Goal: Information Seeking & Learning: Learn about a topic

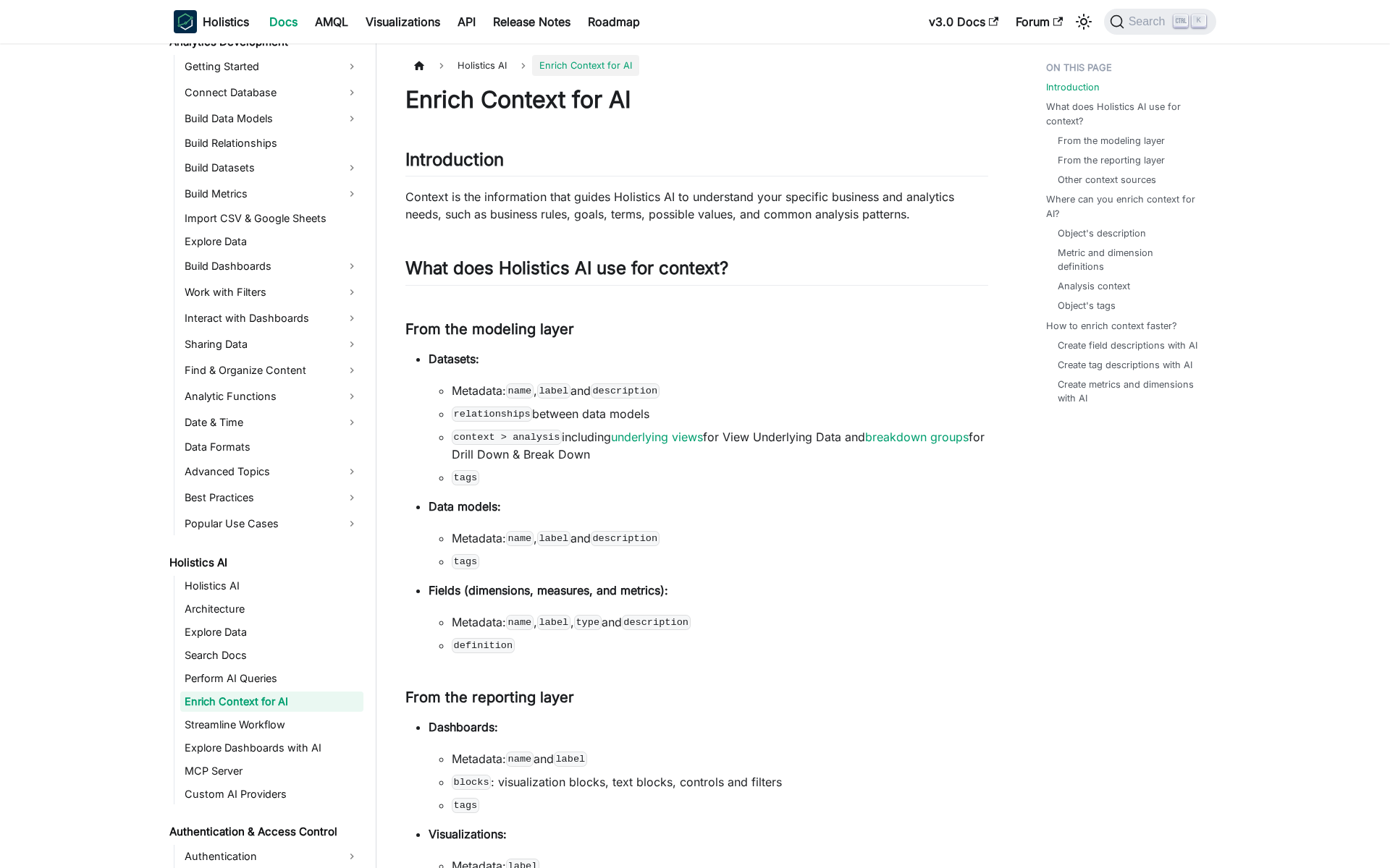
scroll to position [246, 0]
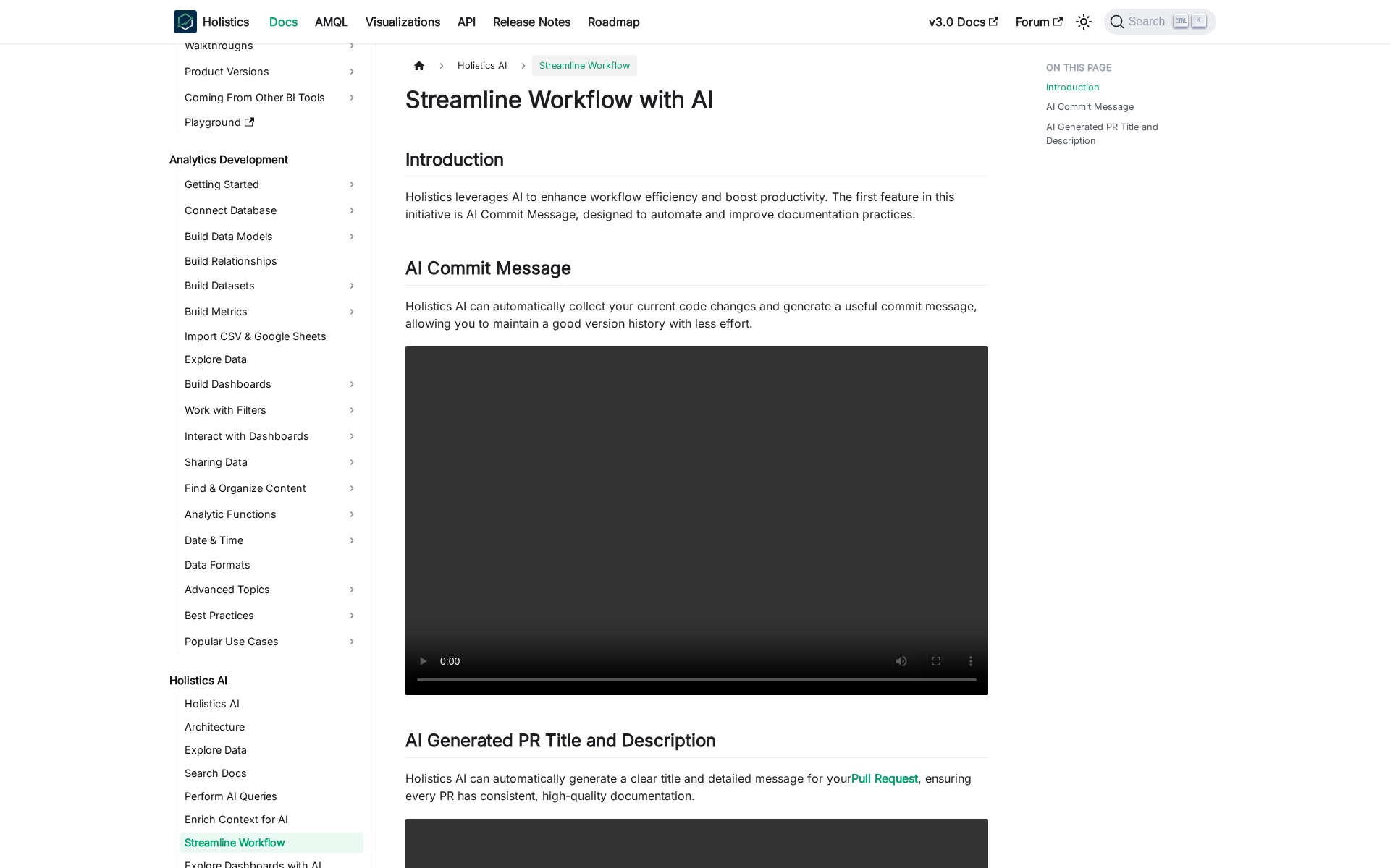
scroll to position [269, 0]
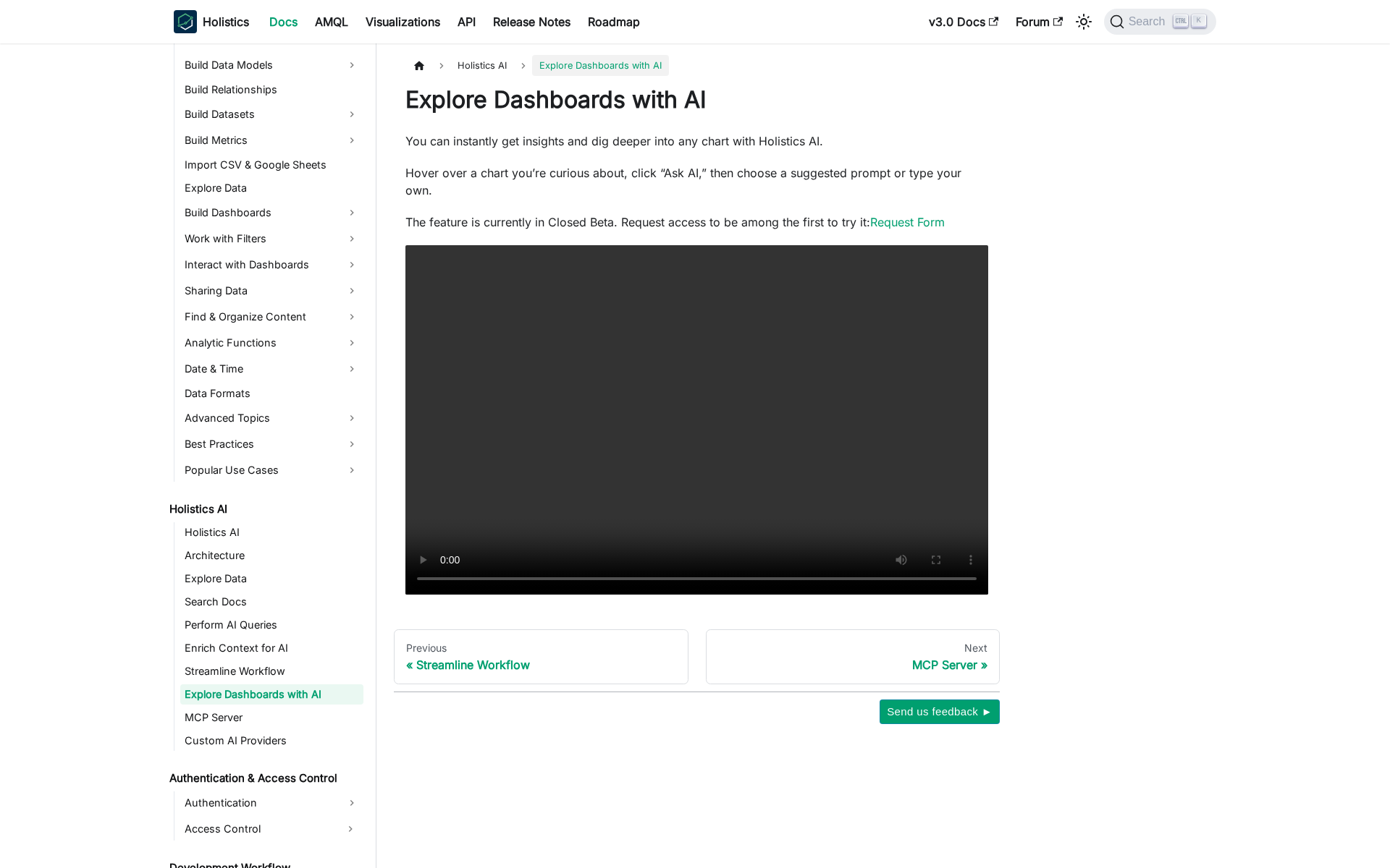
scroll to position [292, 0]
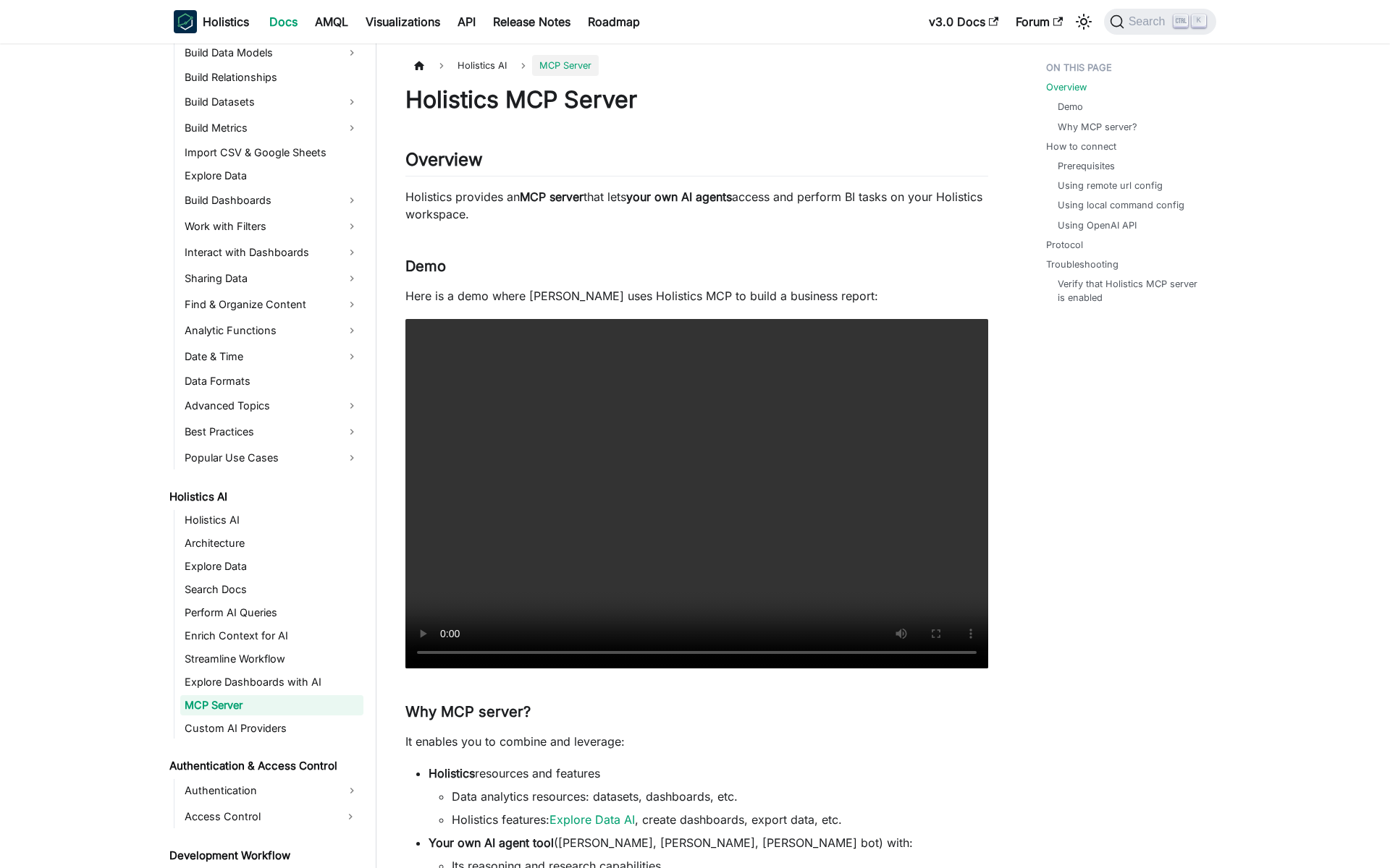
scroll to position [315, 0]
